Goal: Task Accomplishment & Management: Complete application form

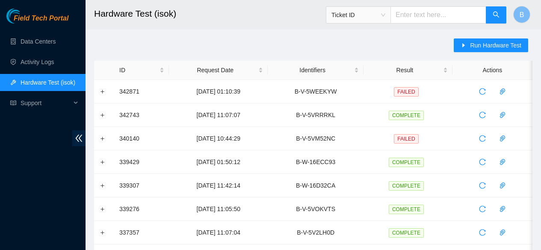
scroll to position [3, 0]
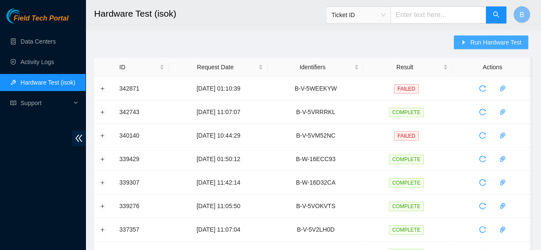
click at [481, 45] on span "Run Hardware Test" at bounding box center [495, 42] width 51 height 9
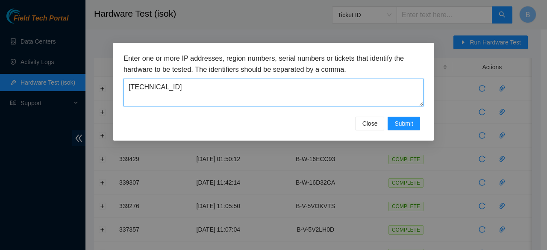
click at [287, 82] on textarea "23.46.181.238" at bounding box center [274, 93] width 300 height 28
click at [287, 82] on textarea "[TECHNICAL_ID]" at bounding box center [274, 93] width 300 height 28
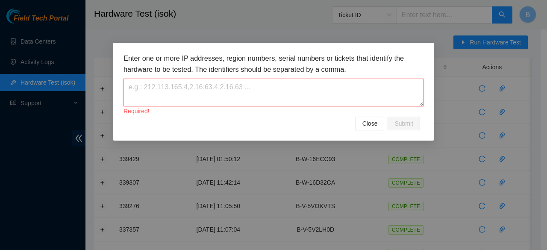
paste textarea "B-V-5WQS1EW"
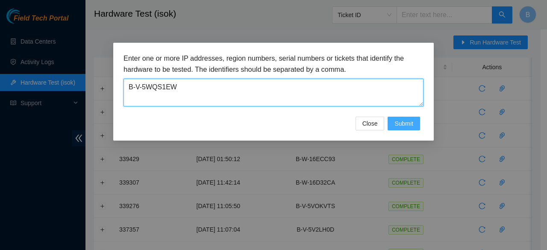
type textarea "B-V-5WQS1EW"
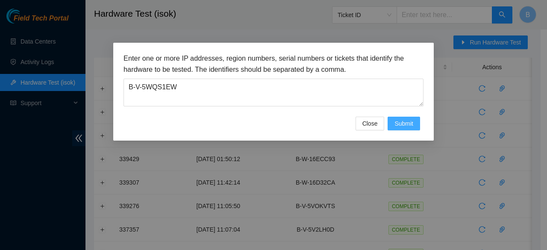
click at [396, 118] on button "Submit" at bounding box center [404, 124] width 32 height 14
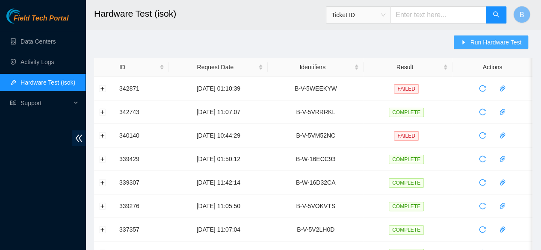
click at [496, 36] on button "Run Hardware Test" at bounding box center [491, 42] width 74 height 14
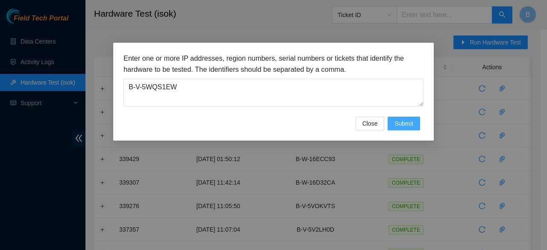
click at [407, 121] on span "Submit" at bounding box center [404, 123] width 19 height 9
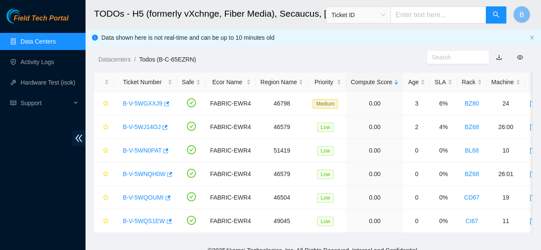
scroll to position [15, 0]
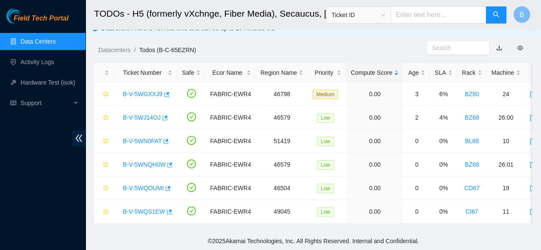
click at [33, 45] on link "Data Centers" at bounding box center [38, 41] width 35 height 7
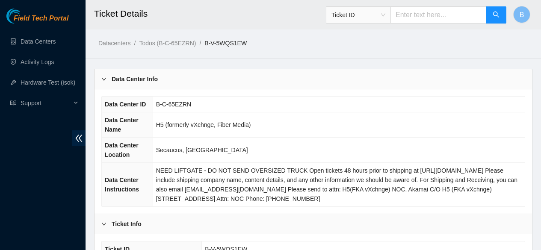
scroll to position [279, 0]
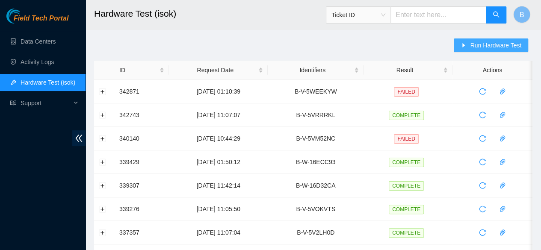
click at [490, 47] on span "Run Hardware Test" at bounding box center [495, 45] width 51 height 9
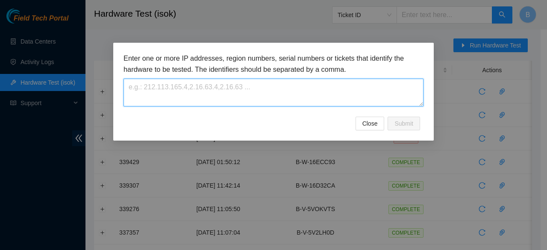
click at [173, 91] on textarea at bounding box center [274, 93] width 300 height 28
paste textarea "B-V-5WQS1EW"
type textarea "B-V-5WQS1EW"
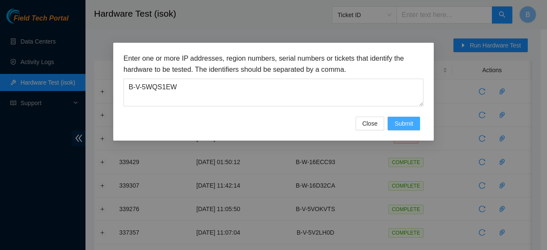
click at [408, 124] on span "Submit" at bounding box center [404, 123] width 19 height 9
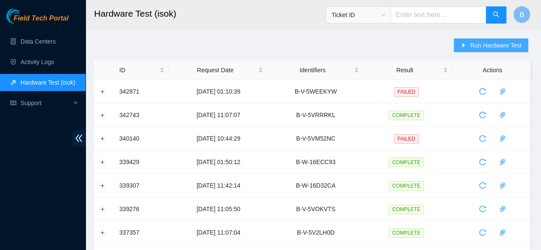
click at [491, 47] on span "Run Hardware Test" at bounding box center [495, 45] width 51 height 9
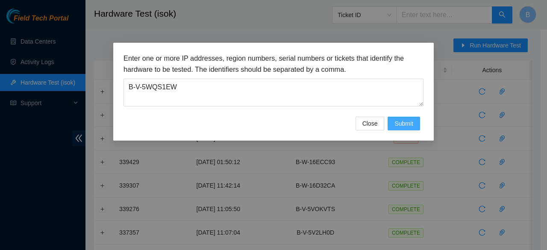
click at [400, 124] on span "Submit" at bounding box center [404, 123] width 19 height 9
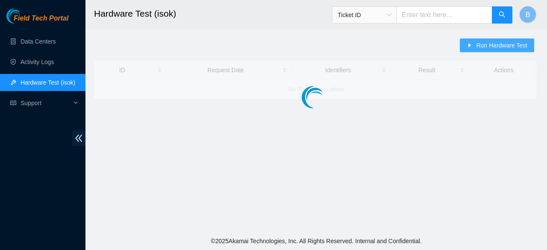
click at [483, 47] on span "Run Hardware Test" at bounding box center [501, 45] width 51 height 9
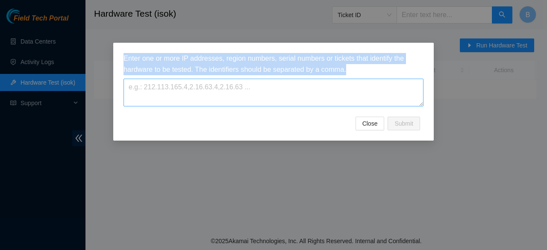
drag, startPoint x: 266, startPoint y: 113, endPoint x: 225, endPoint y: 89, distance: 47.9
click at [225, 89] on div "Enter one or more IP addresses, region numbers, serial numbers or tickets that …" at bounding box center [274, 85] width 300 height 64
click at [225, 89] on textarea at bounding box center [274, 93] width 300 height 28
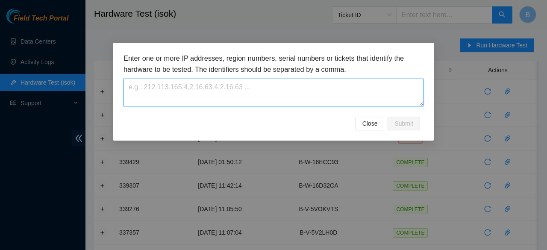
paste textarea "B-V-5WQS1EW"
type textarea "B-V-5WQS1EW"
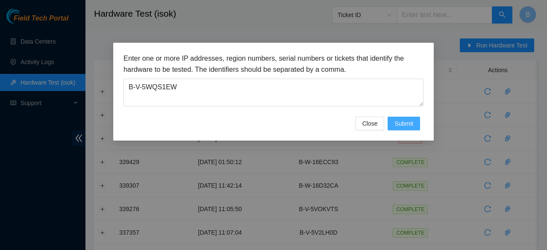
click at [406, 124] on span "Submit" at bounding box center [404, 123] width 19 height 9
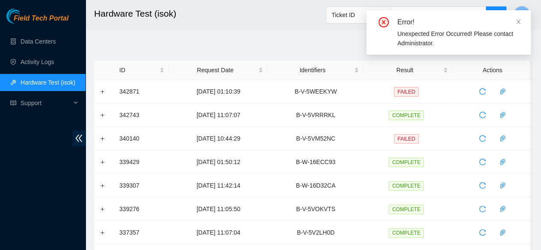
click at [447, 38] on div "Unexpected Error Occurred! Please contact Administrator." at bounding box center [458, 38] width 123 height 19
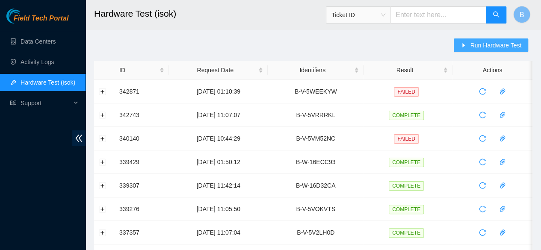
click at [487, 47] on span "Run Hardware Test" at bounding box center [495, 45] width 51 height 9
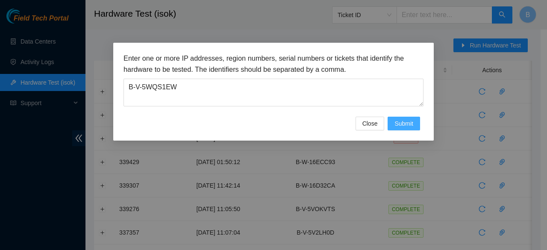
click at [404, 118] on button "Submit" at bounding box center [404, 124] width 32 height 14
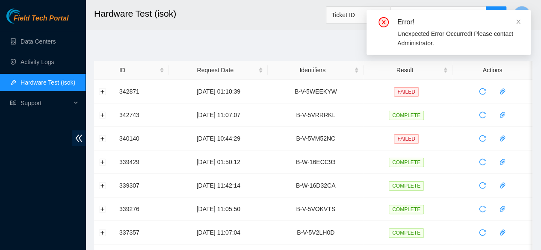
click at [270, 15] on h2 "Hardware Test (isok)" at bounding box center [277, 13] width 367 height 27
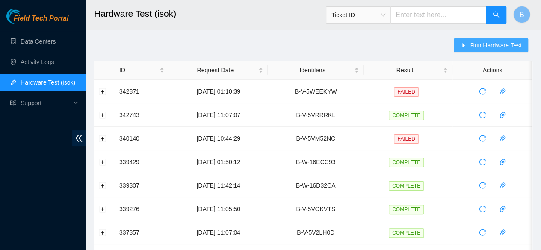
click at [473, 43] on span "Run Hardware Test" at bounding box center [495, 45] width 51 height 9
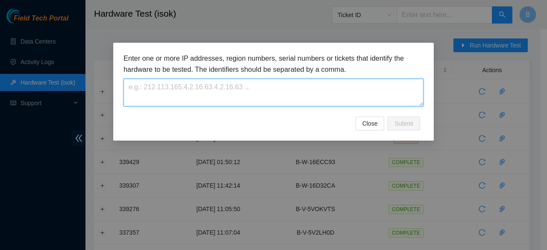
click at [195, 97] on textarea at bounding box center [274, 93] width 300 height 28
paste textarea "B-V-5WQS1EW"
type textarea "B"
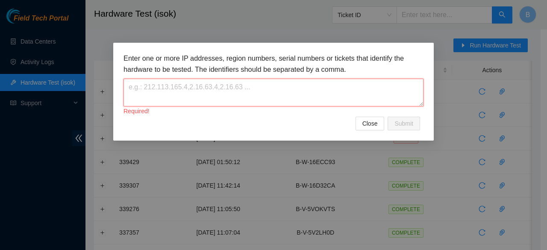
paste textarea "B-V-5WQS1EW"
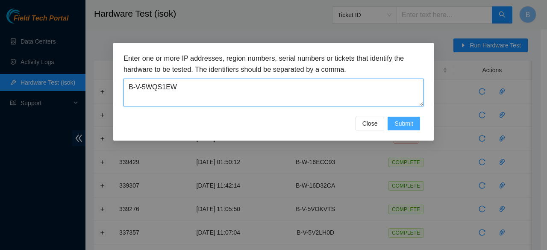
type textarea "B-V-5WQS1EW"
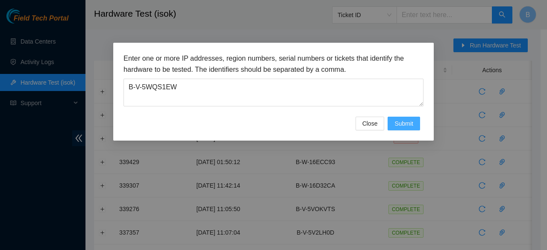
click at [410, 120] on span "Submit" at bounding box center [404, 123] width 19 height 9
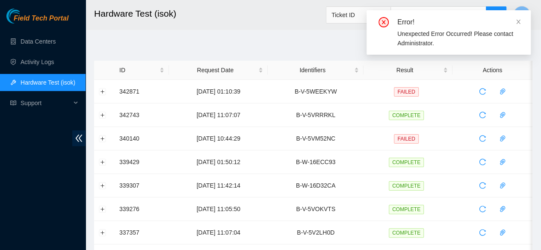
click at [311, 22] on h2 "Hardware Test (isok)" at bounding box center [277, 13] width 367 height 27
click at [520, 20] on icon "close" at bounding box center [518, 22] width 6 height 6
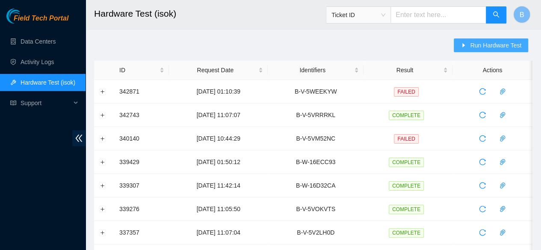
click at [503, 47] on span "Run Hardware Test" at bounding box center [495, 45] width 51 height 9
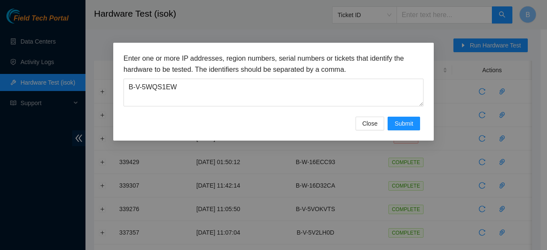
click at [26, 44] on div "Enter one or more IP addresses, region numbers, serial numbers or tickets that …" at bounding box center [273, 125] width 547 height 250
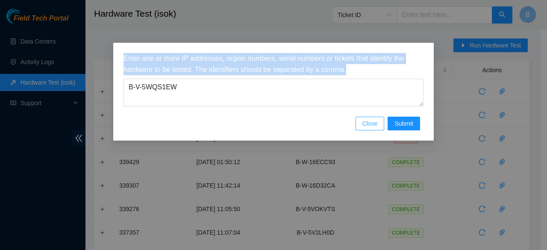
drag, startPoint x: 43, startPoint y: 41, endPoint x: 372, endPoint y: 124, distance: 339.7
click at [372, 124] on div "Enter one or more IP addresses, region numbers, serial numbers or tickets that …" at bounding box center [273, 125] width 547 height 250
click at [372, 124] on span "Close" at bounding box center [370, 123] width 15 height 9
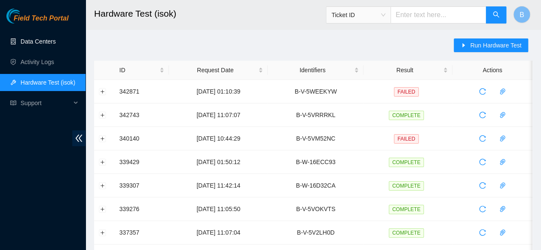
click at [48, 45] on link "Data Centers" at bounding box center [38, 41] width 35 height 7
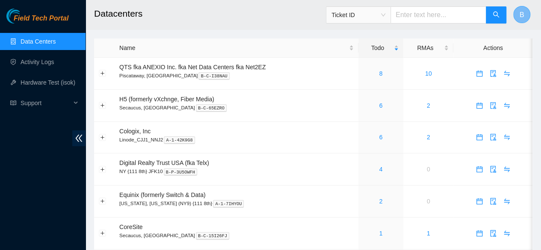
click at [523, 20] on button "B" at bounding box center [521, 14] width 17 height 17
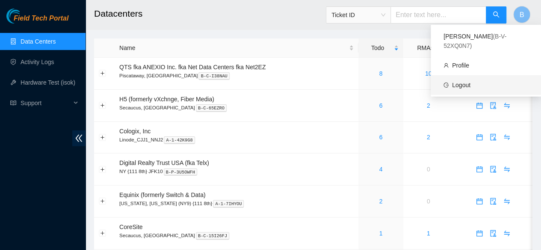
click at [463, 82] on link "Logout" at bounding box center [461, 85] width 18 height 7
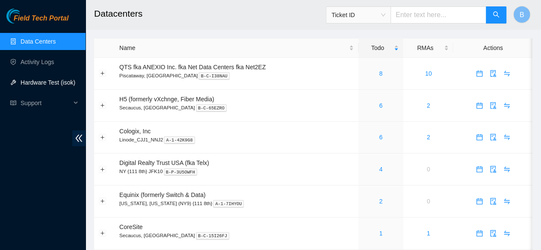
click at [44, 85] on link "Hardware Test (isok)" at bounding box center [48, 82] width 55 height 7
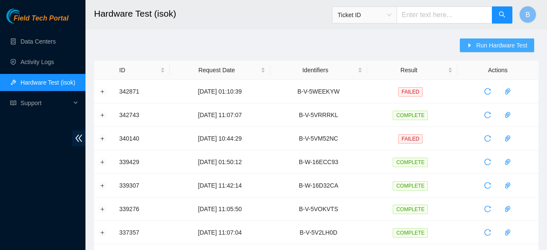
click at [484, 41] on span "Run Hardware Test" at bounding box center [501, 45] width 51 height 9
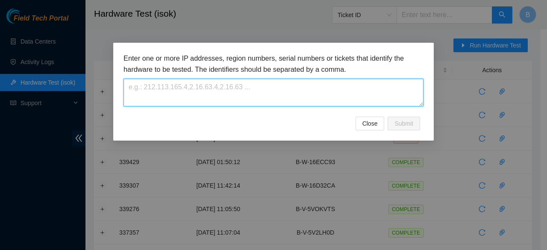
click at [138, 102] on textarea at bounding box center [274, 93] width 300 height 28
paste textarea "B-V-5WQS1EW"
type textarea "B-V-5WQS1EW"
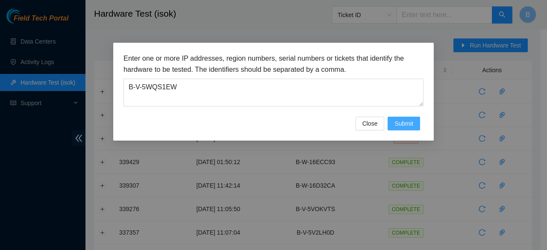
click at [414, 123] on button "Submit" at bounding box center [404, 124] width 32 height 14
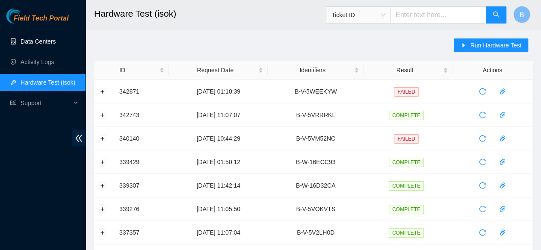
click at [38, 38] on link "Data Centers" at bounding box center [38, 41] width 35 height 7
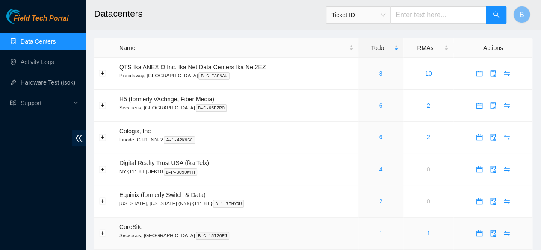
click at [379, 235] on link "1" at bounding box center [380, 233] width 3 height 7
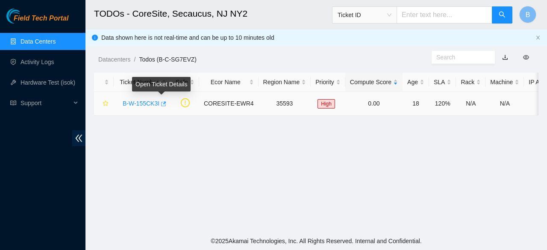
click at [162, 105] on icon "button" at bounding box center [163, 104] width 6 height 6
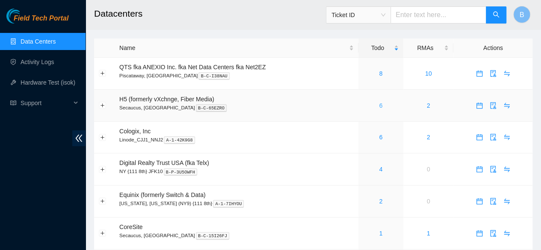
click at [379, 106] on link "6" at bounding box center [380, 105] width 3 height 7
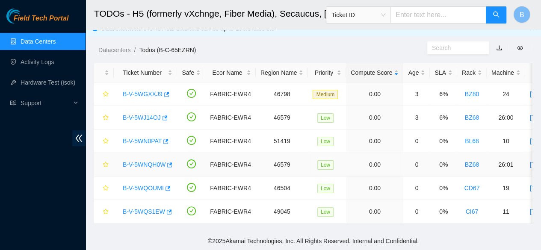
scroll to position [15, 0]
click at [165, 209] on icon "button" at bounding box center [168, 212] width 6 height 6
click at [54, 85] on link "Hardware Test (isok)" at bounding box center [48, 82] width 55 height 7
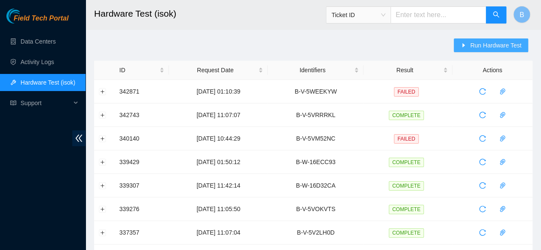
click at [503, 46] on span "Run Hardware Test" at bounding box center [495, 45] width 51 height 9
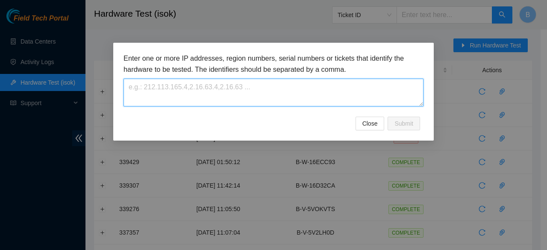
click at [203, 93] on textarea at bounding box center [274, 93] width 300 height 28
paste textarea "-Safely powered down machine -Replaced machine SN() with Machine SN() -Power on…"
type textarea "-"
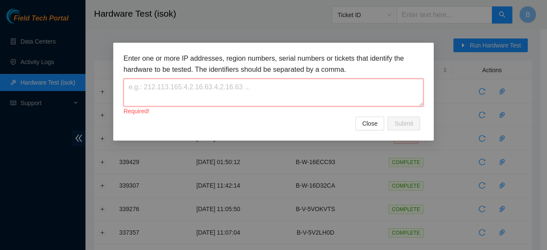
paste textarea "B-V-5WQS1EW"
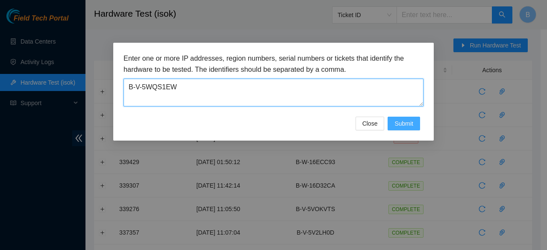
type textarea "B-V-5WQS1EW"
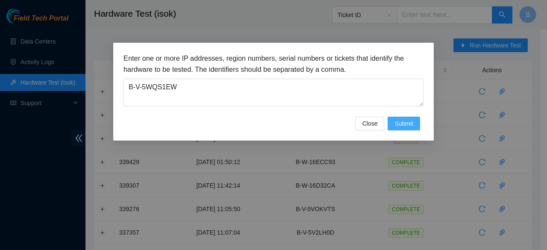
click at [410, 121] on span "Submit" at bounding box center [404, 123] width 19 height 9
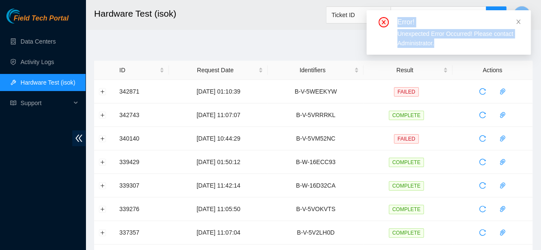
drag, startPoint x: 443, startPoint y: 43, endPoint x: 380, endPoint y: 20, distance: 67.6
click at [380, 20] on div "Error! Unexpected Error Occurred! Please contact Administrator." at bounding box center [449, 32] width 144 height 31
copy div "Error! Unexpected Error Occurred! Please contact Administrator."
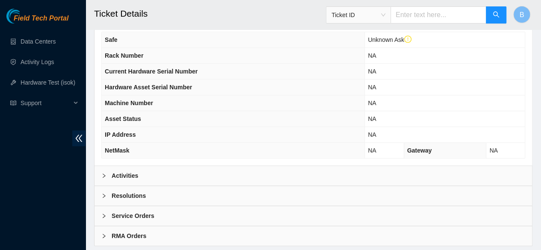
scroll to position [324, 0]
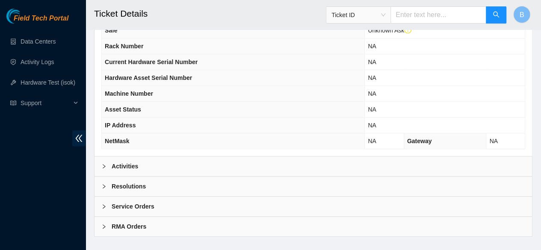
click at [108, 168] on div "Activities" at bounding box center [312, 166] width 437 height 20
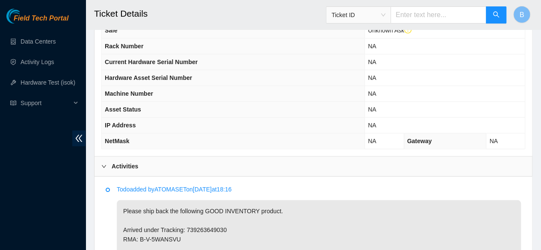
click at [108, 168] on div "Activities" at bounding box center [312, 166] width 437 height 20
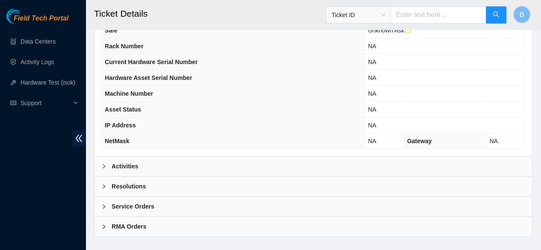
click at [108, 185] on div at bounding box center [106, 186] width 10 height 9
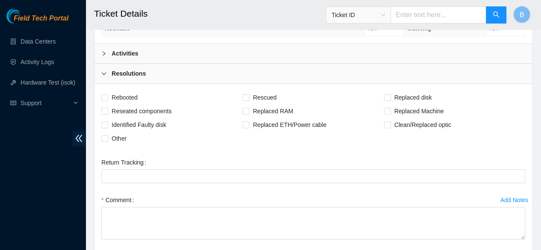
scroll to position [477, 0]
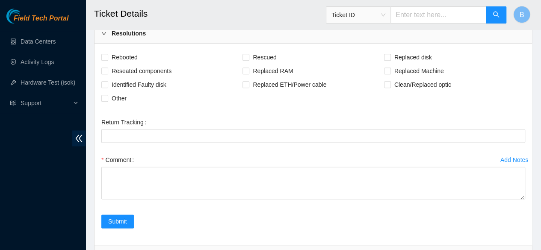
click at [157, 139] on div "Return Tracking" at bounding box center [313, 134] width 431 height 38
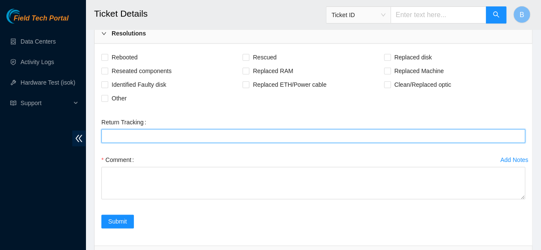
click at [146, 129] on Tracking "Return Tracking" at bounding box center [313, 136] width 424 height 14
click at [118, 129] on Tracking "Return Tracking" at bounding box center [313, 136] width 424 height 14
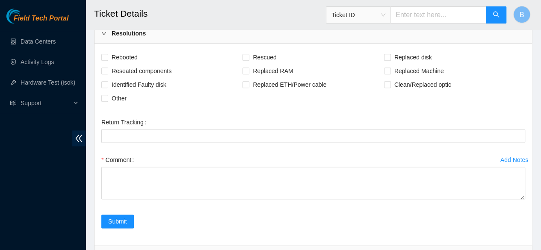
click at [235, 215] on div "Submit" at bounding box center [313, 227] width 431 height 24
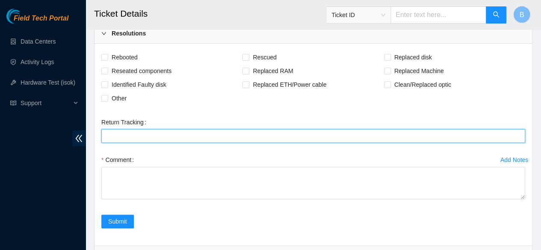
click at [115, 129] on Tracking "Return Tracking" at bounding box center [313, 136] width 424 height 14
type Tracking "884763762635"
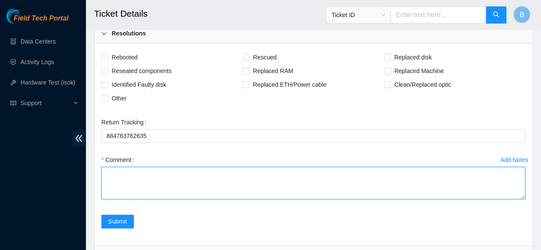
click at [133, 185] on textarea "Comment" at bounding box center [313, 183] width 424 height 32
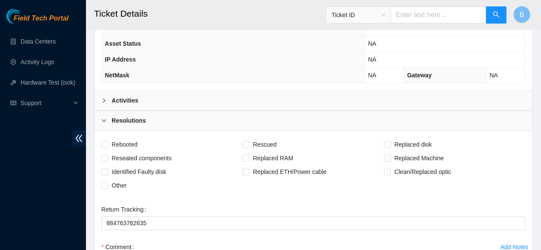
scroll to position [389, 0]
click at [115, 97] on b "Activities" at bounding box center [125, 101] width 27 height 9
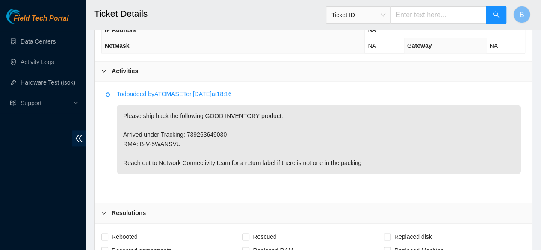
scroll to position [420, 0]
click at [106, 66] on div at bounding box center [106, 69] width 10 height 9
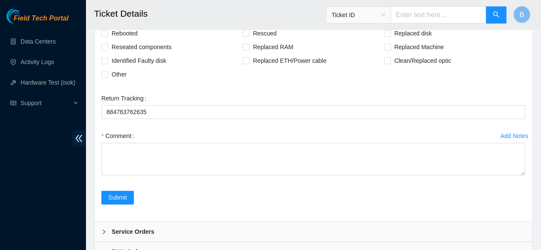
scroll to position [525, 0]
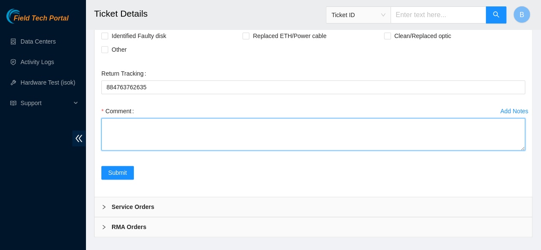
click at [131, 130] on textarea "Comment" at bounding box center [313, 134] width 424 height 32
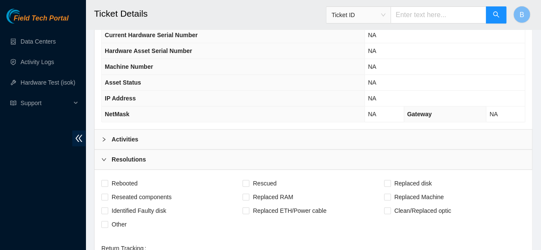
scroll to position [405, 0]
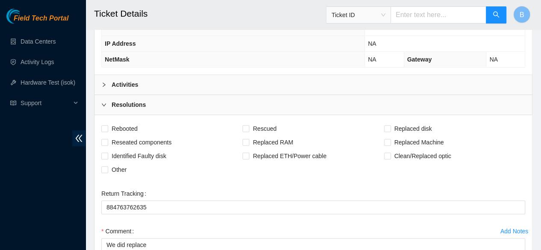
click at [104, 80] on div at bounding box center [106, 84] width 10 height 9
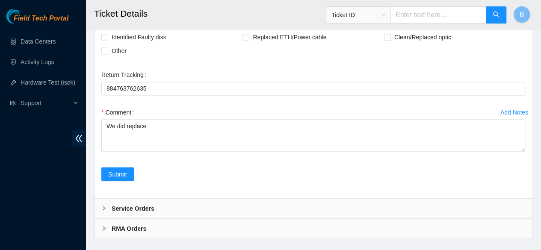
scroll to position [652, 0]
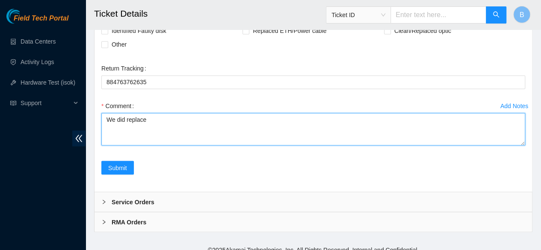
click at [186, 118] on textarea "We did replace" at bounding box center [313, 129] width 424 height 32
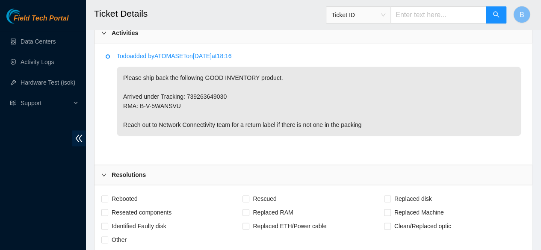
scroll to position [472, 0]
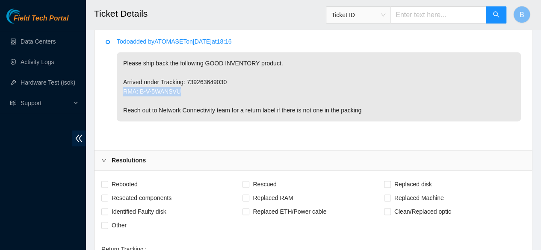
drag, startPoint x: 178, startPoint y: 86, endPoint x: 121, endPoint y: 86, distance: 56.4
click at [121, 86] on p "Please ship back the following GOOD INVENTORY product. Arrived under Tracking: …" at bounding box center [319, 86] width 404 height 69
copy p "RMA: B-V-5WANSVU"
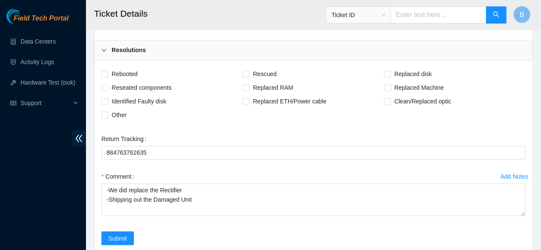
scroll to position [582, 0]
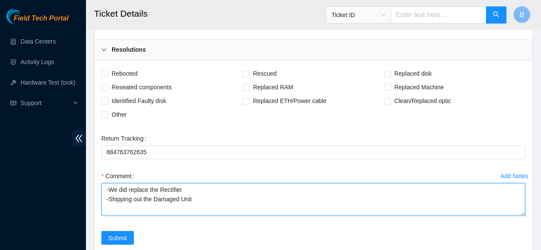
click at [207, 195] on textarea "-We did replace the Rectifier -Shipping out the Damaged Unit" at bounding box center [313, 199] width 424 height 32
paste textarea "RMA: B-V-5WANSVU"
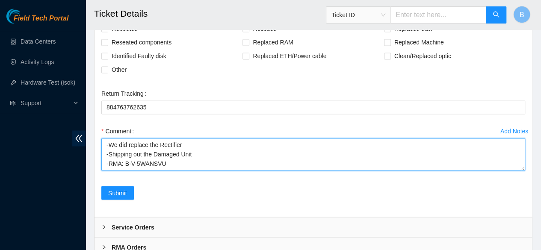
scroll to position [635, 0]
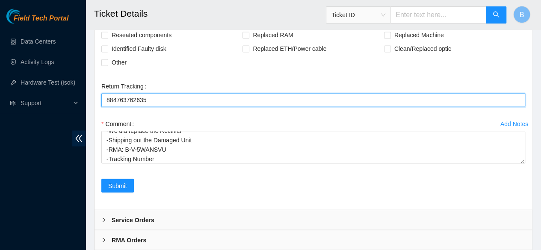
drag, startPoint x: 149, startPoint y: 97, endPoint x: 104, endPoint y: 94, distance: 45.0
click at [104, 94] on Tracking "884763762635" at bounding box center [313, 100] width 424 height 14
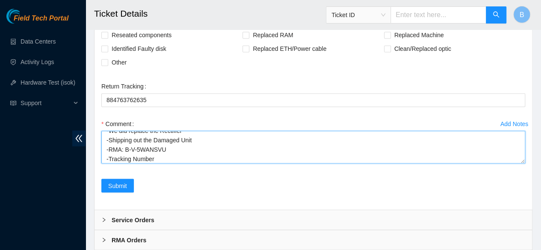
click at [157, 154] on textarea "-We did replace the Rectifier -Shipping out the Damaged Unit -RMA: B-V-5WANSVU …" at bounding box center [313, 147] width 424 height 32
paste textarea "884763762635"
type textarea "-We did replace the Rectifier -Shipping out the Damaged Unit -RMA: B-V-5WANSVU …"
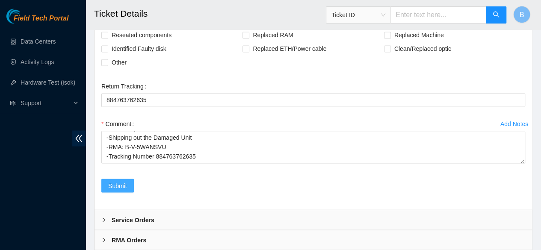
click at [124, 185] on span "Submit" at bounding box center [117, 185] width 19 height 9
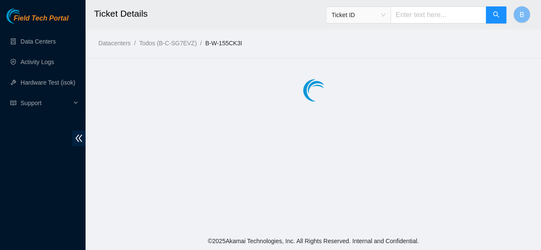
scroll to position [0, 0]
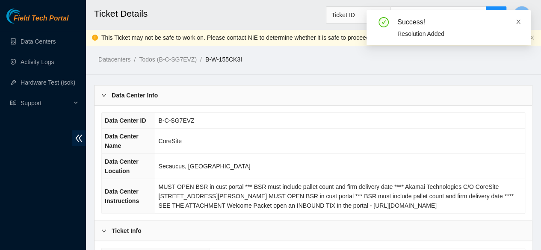
click at [518, 21] on icon "close" at bounding box center [518, 22] width 6 height 6
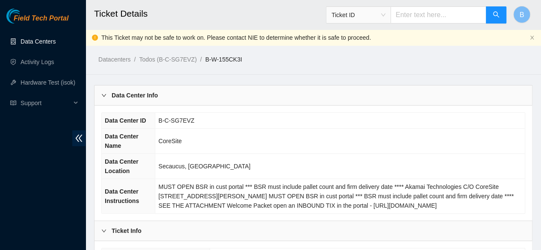
click at [36, 41] on link "Data Centers" at bounding box center [38, 41] width 35 height 7
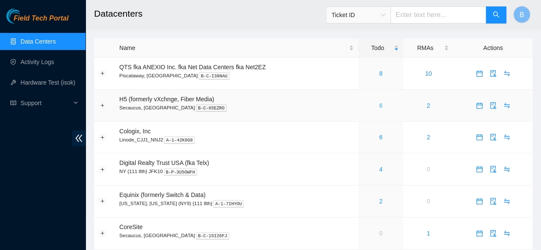
click at [380, 106] on link "6" at bounding box center [380, 105] width 3 height 7
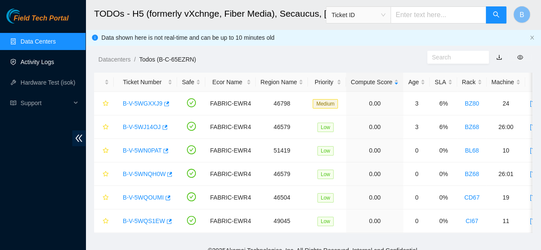
click at [38, 60] on link "Activity Logs" at bounding box center [38, 62] width 34 height 7
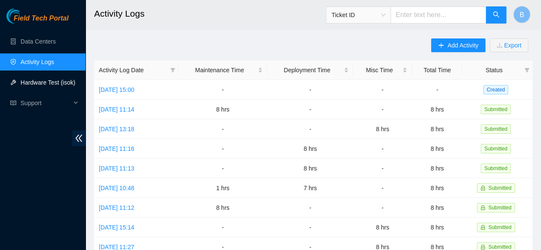
click at [35, 86] on link "Hardware Test (isok)" at bounding box center [48, 82] width 55 height 7
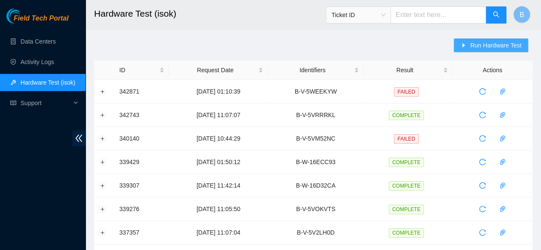
click at [470, 48] on button "Run Hardware Test" at bounding box center [491, 45] width 74 height 14
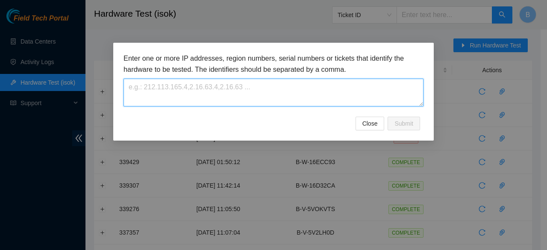
click at [163, 92] on textarea at bounding box center [274, 93] width 300 height 28
paste textarea "B-V-5WQS1EW"
type textarea "B-V-5WQS1EW"
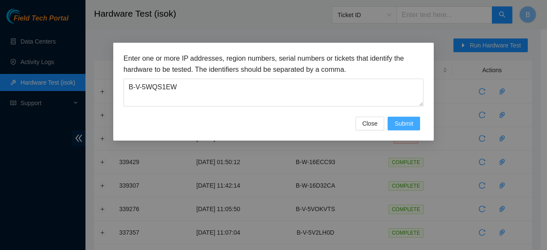
click at [408, 125] on span "Submit" at bounding box center [404, 123] width 19 height 9
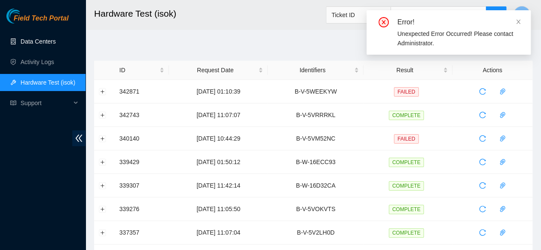
click at [21, 45] on link "Data Centers" at bounding box center [38, 41] width 35 height 7
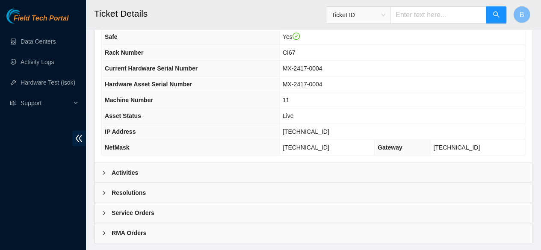
scroll to position [311, 0]
click at [139, 197] on b "Resolutions" at bounding box center [129, 192] width 34 height 9
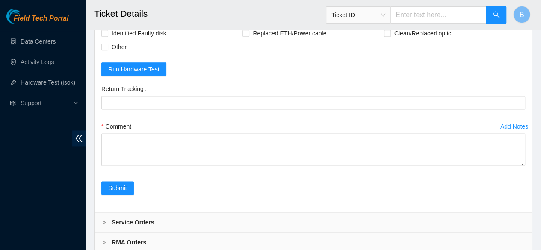
scroll to position [530, 0]
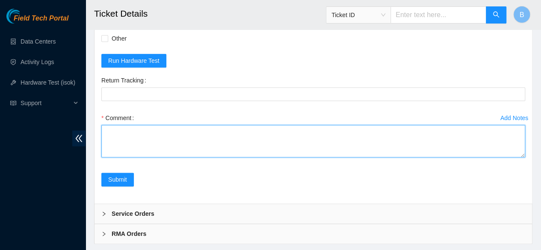
click at [131, 151] on textarea "Comment" at bounding box center [313, 141] width 424 height 32
click at [191, 135] on textarea "Comment" at bounding box center [313, 141] width 424 height 32
paste textarea "-Safely powered down machine -Replaced machine SN() with Machine SN() -Power on…"
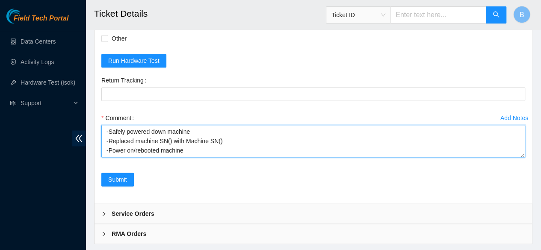
scroll to position [26, 0]
drag, startPoint x: 522, startPoint y: 162, endPoint x: 524, endPoint y: 215, distance: 53.5
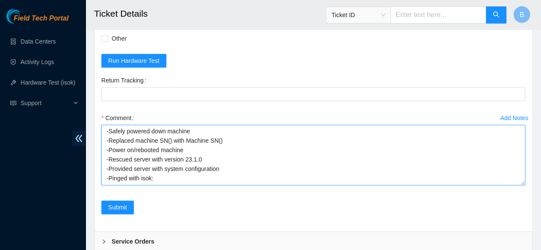
scroll to position [0, 0]
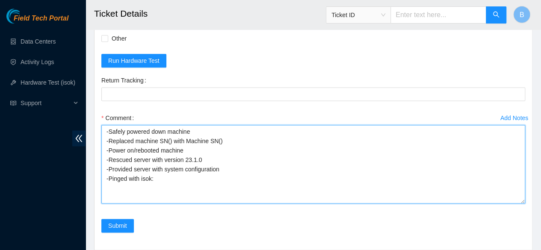
drag, startPoint x: 524, startPoint y: 161, endPoint x: 529, endPoint y: 207, distance: 46.8
click at [529, 207] on div "Rebooted Rescued Replaced disk Reseated components Replaced RAM Replaced Machin…" at bounding box center [312, 117] width 437 height 266
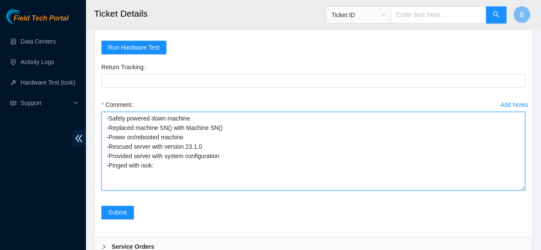
scroll to position [534, 0]
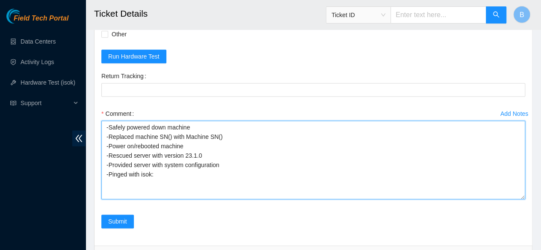
drag, startPoint x: 221, startPoint y: 142, endPoint x: 101, endPoint y: 142, distance: 120.6
click at [101, 142] on textarea "-Safely powered down machine -Replaced machine SN() with Machine SN() -Power on…" at bounding box center [313, 160] width 424 height 79
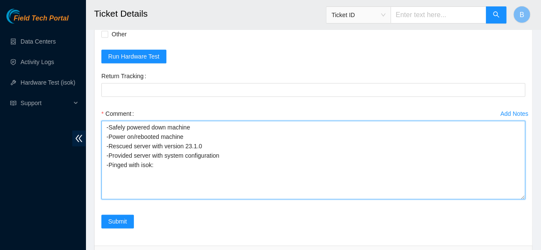
click at [201, 153] on textarea "-Safely powered down machine -Power on/rebooted machine -Rescued server with ve…" at bounding box center [313, 160] width 424 height 79
click at [196, 170] on textarea "-Safely powered down machine -Power on/rebooted machine -Rescued server with ve…" at bounding box center [313, 160] width 424 height 79
click at [183, 171] on textarea "-Safely powered down machine -Power on/rebooted machine -Rescued server with ve…" at bounding box center [313, 160] width 424 height 79
paste textarea "Error! Unexpected Error Occurred! Please contact Administrator."
click at [152, 166] on textarea "-Safely powered down machine -Power on/rebooted machine -Rescued server with ve…" at bounding box center [313, 160] width 424 height 79
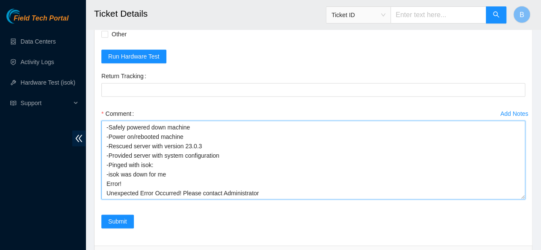
type textarea "-Safely powered down machine -Power on/rebooted machine -Rescued server with ve…"
click at [174, 180] on textarea "-Safely powered down machine -Power on/rebooted machine -Rescued server with ve…" at bounding box center [313, 160] width 424 height 79
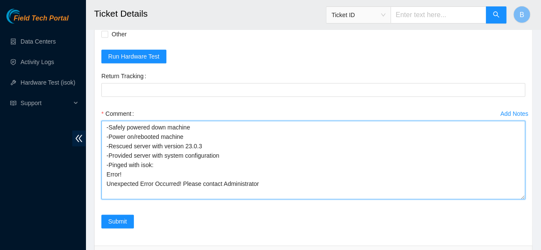
click at [106, 176] on textarea "-Safely powered down machine -Power on/rebooted machine -Rescued server with ve…" at bounding box center [313, 160] width 424 height 79
click at [166, 168] on textarea "-Safely powered down machine -Power on/rebooted machine -Rescued server with ve…" at bounding box center [313, 160] width 424 height 79
click at [153, 173] on textarea "-Safely powered down machine -Power on/rebooted machine -Rescued server with ve…" at bounding box center [313, 160] width 424 height 79
click at [225, 174] on textarea "-Safely powered down machine -Power on/rebooted machine -Rescued server with ve…" at bounding box center [313, 160] width 424 height 79
type textarea "-Safely powered down machine -Power on/rebooted machine -Rescued server with ve…"
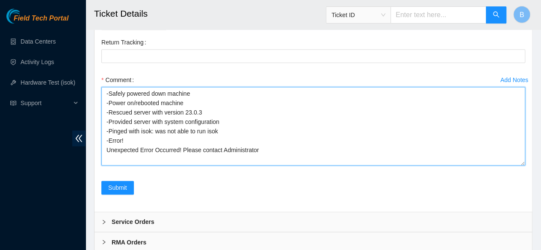
scroll to position [569, 0]
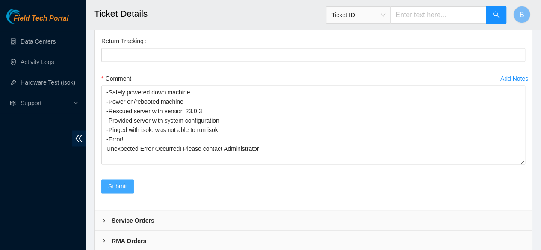
click at [121, 191] on span "Submit" at bounding box center [117, 186] width 19 height 9
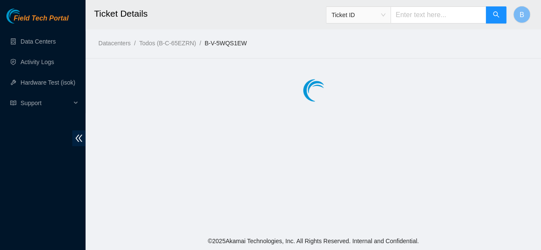
scroll to position [0, 0]
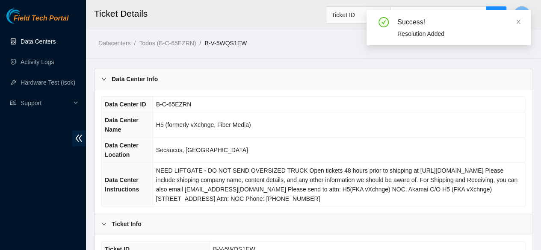
click at [46, 38] on link "Data Centers" at bounding box center [38, 41] width 35 height 7
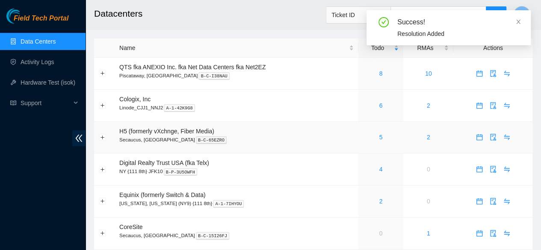
click at [382, 136] on div "5" at bounding box center [380, 137] width 35 height 9
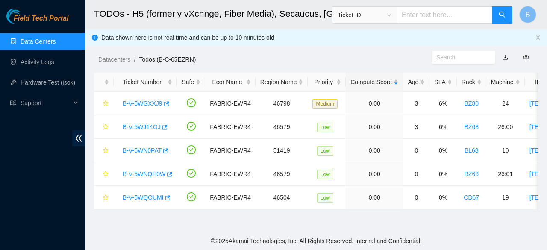
click at [33, 40] on link "Data Centers" at bounding box center [38, 41] width 35 height 7
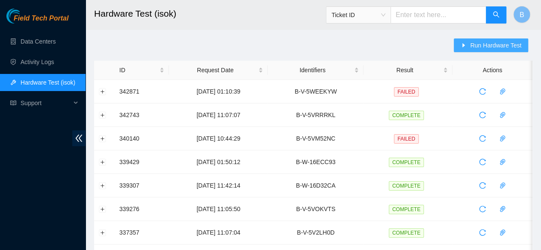
click at [504, 46] on span "Run Hardware Test" at bounding box center [495, 45] width 51 height 9
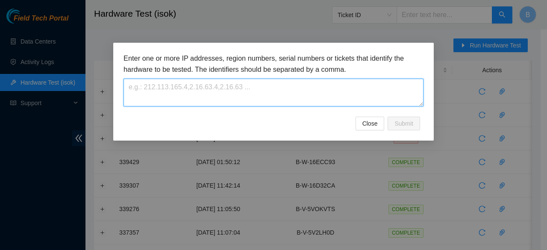
click at [214, 99] on textarea at bounding box center [274, 93] width 300 height 28
paste textarea "Error! Unexpected Error Occurred! Please contact Administrator."
type textarea "Error! Unexpected Error Occurred! Please contact Administrator."
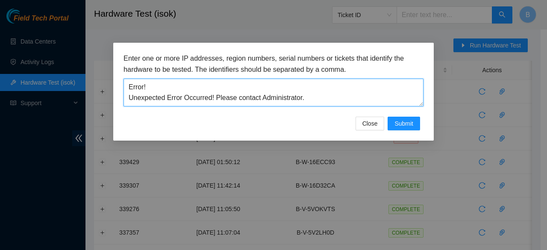
drag, startPoint x: 322, startPoint y: 97, endPoint x: 59, endPoint y: 47, distance: 267.3
click at [59, 47] on div "Enter one or more IP addresses, region numbers, serial numbers or tickets that …" at bounding box center [273, 125] width 547 height 250
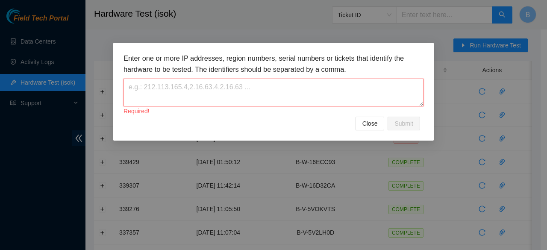
paste textarea "B-V-5WQS1EW"
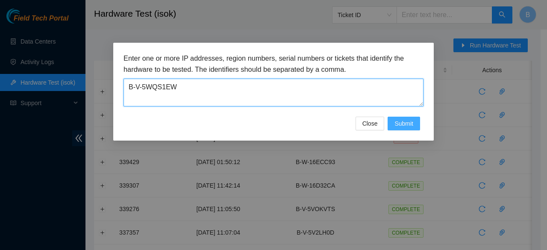
type textarea "B-V-5WQS1EW"
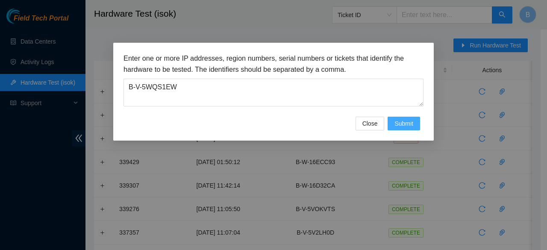
click at [419, 125] on button "Submit" at bounding box center [404, 124] width 32 height 14
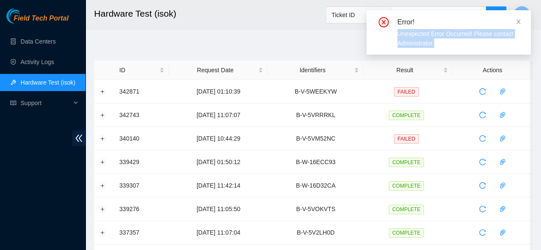
drag, startPoint x: 517, startPoint y: 18, endPoint x: 64, endPoint y: -37, distance: 457.0
click at [64, 0] on html "Field Tech Portal Data Centers Activity Logs Hardware Test (isok) Support Hardw…" at bounding box center [270, 125] width 541 height 250
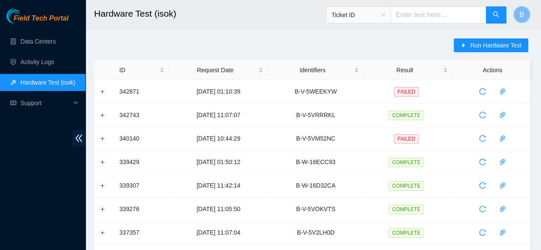
click at [50, 50] on ul "Data Centers Activity Logs Hardware Test (isok) Support" at bounding box center [43, 72] width 86 height 82
click at [22, 38] on link "Data Centers" at bounding box center [38, 41] width 35 height 7
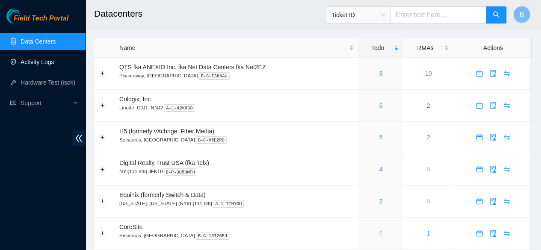
click at [46, 62] on link "Activity Logs" at bounding box center [38, 62] width 34 height 7
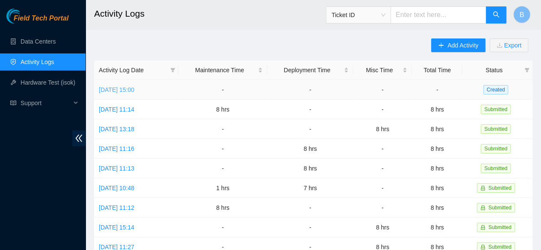
click at [115, 91] on link "[DATE] 15:00" at bounding box center [116, 89] width 35 height 7
